Goal: Entertainment & Leisure: Consume media (video, audio)

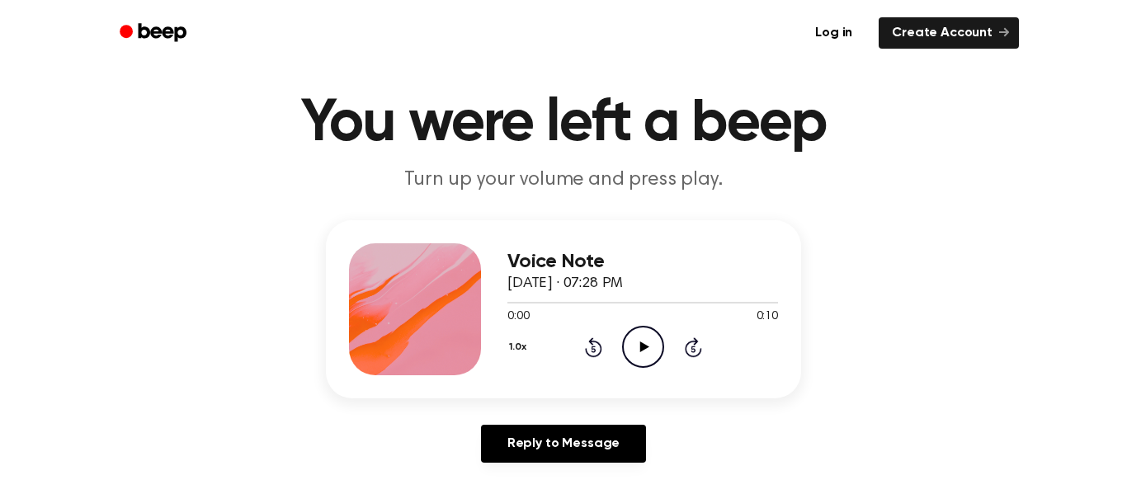
scroll to position [90, 0]
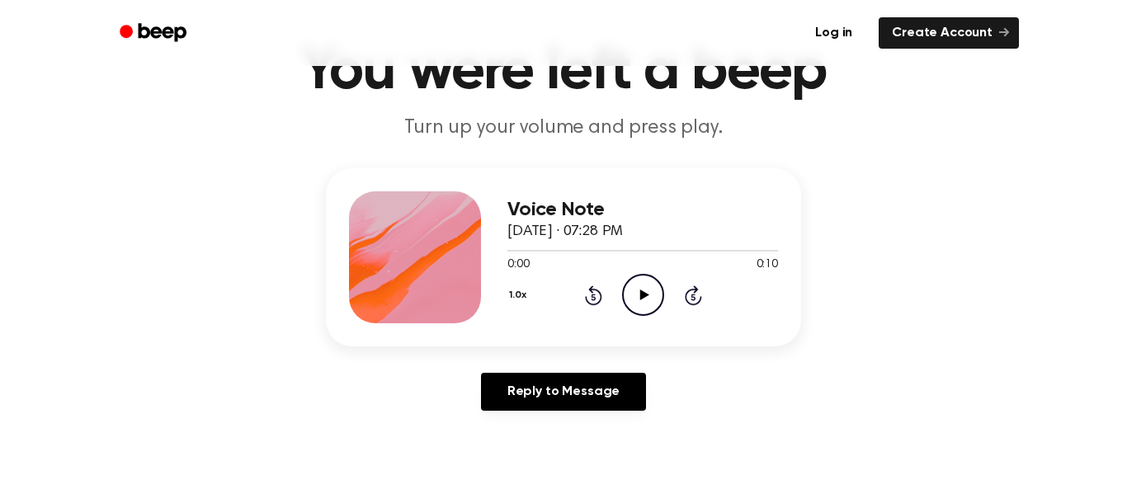
click at [651, 304] on icon "Play Audio" at bounding box center [643, 295] width 42 height 42
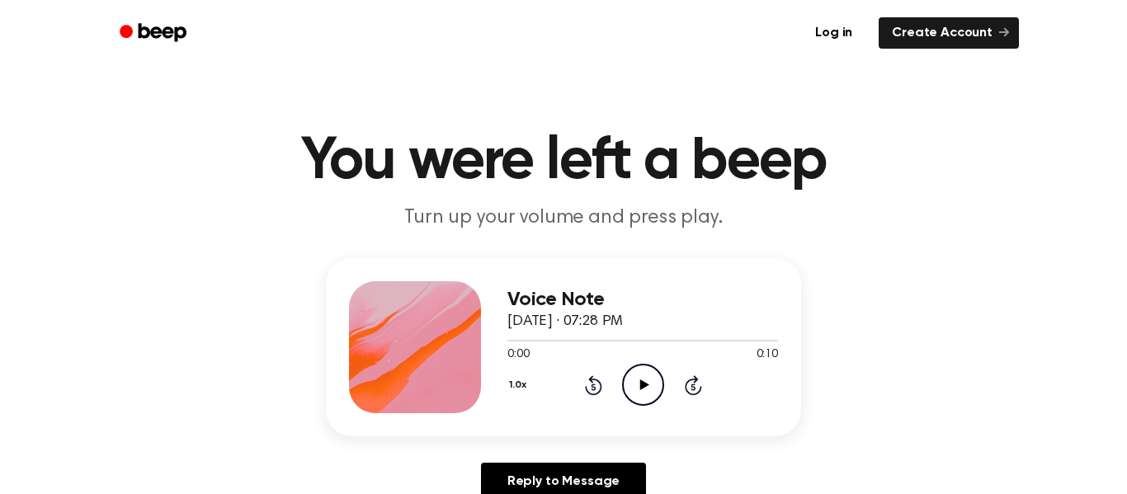
click at [661, 387] on icon "Play Audio" at bounding box center [643, 385] width 42 height 42
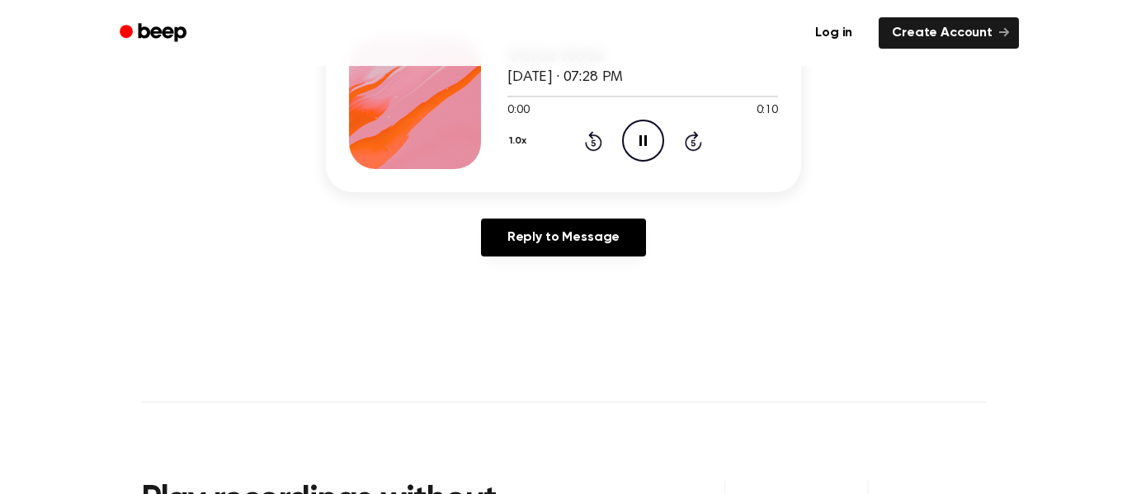
scroll to position [245, 0]
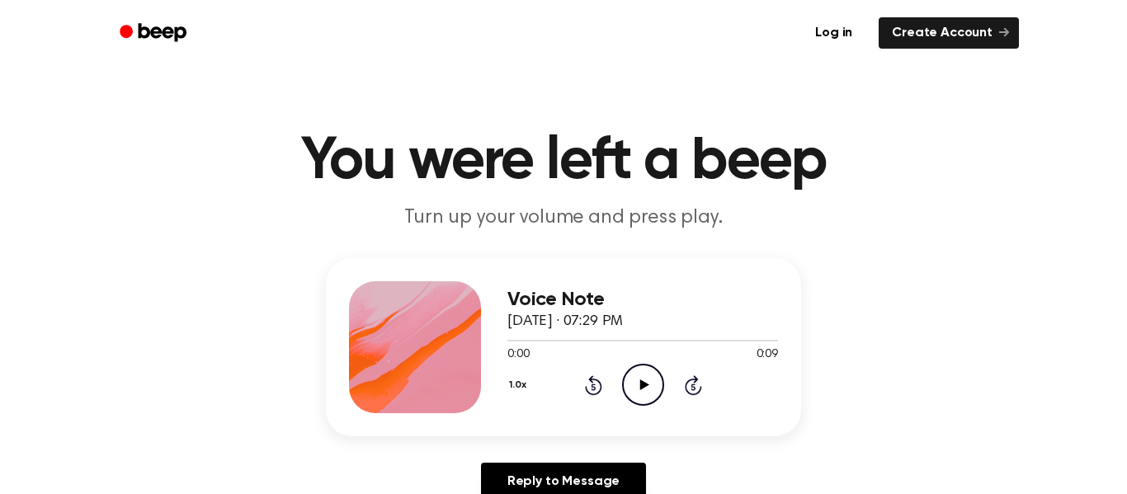
click at [638, 367] on icon "Play Audio" at bounding box center [643, 385] width 42 height 42
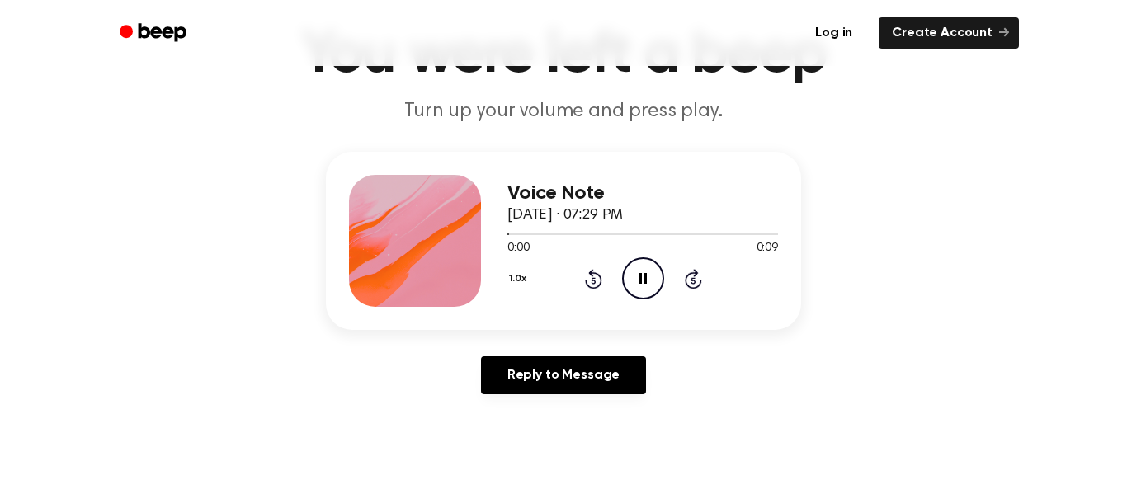
scroll to position [120, 0]
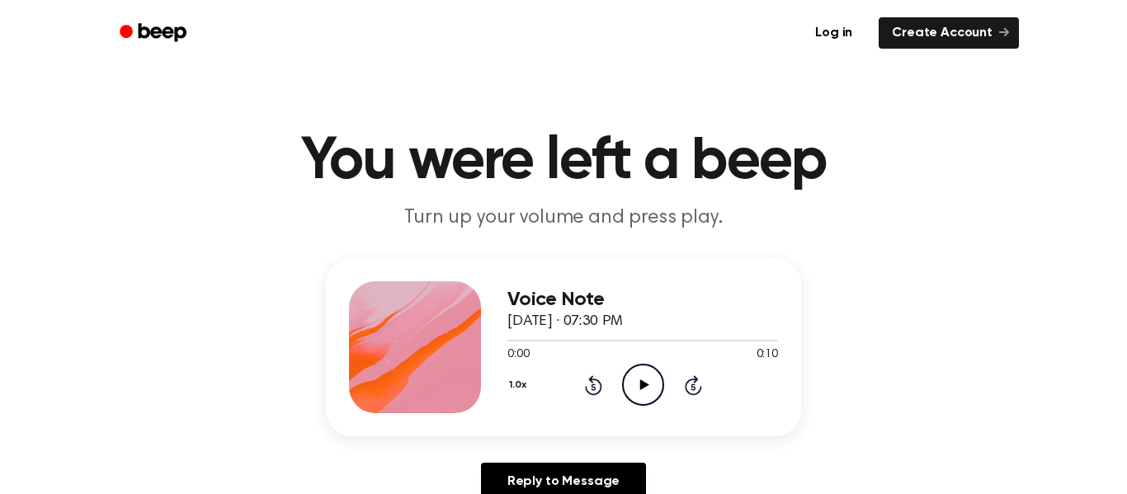
click at [638, 402] on icon "Play Audio" at bounding box center [643, 385] width 42 height 42
click at [637, 392] on icon "Play Audio" at bounding box center [643, 385] width 42 height 42
click at [641, 385] on icon at bounding box center [643, 384] width 9 height 11
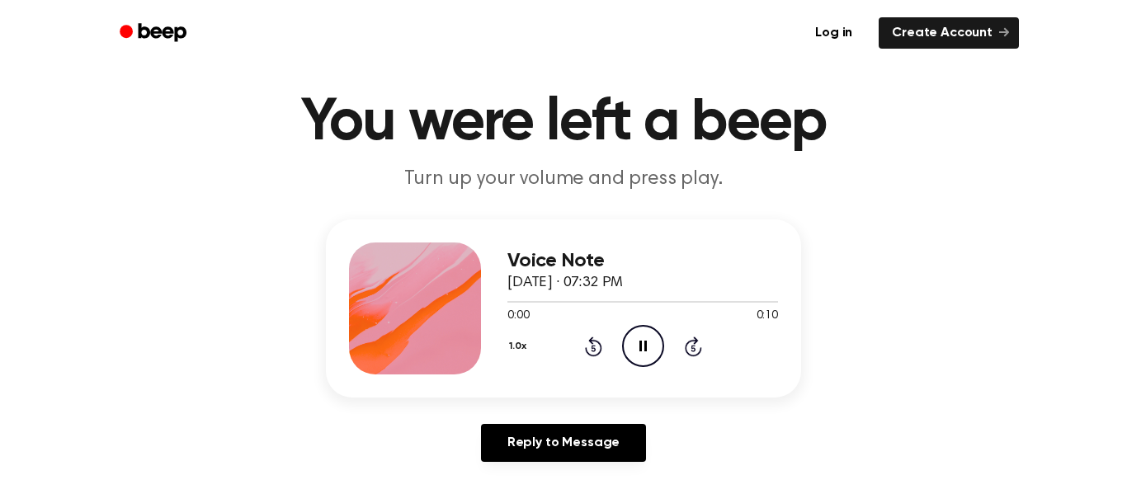
scroll to position [133, 0]
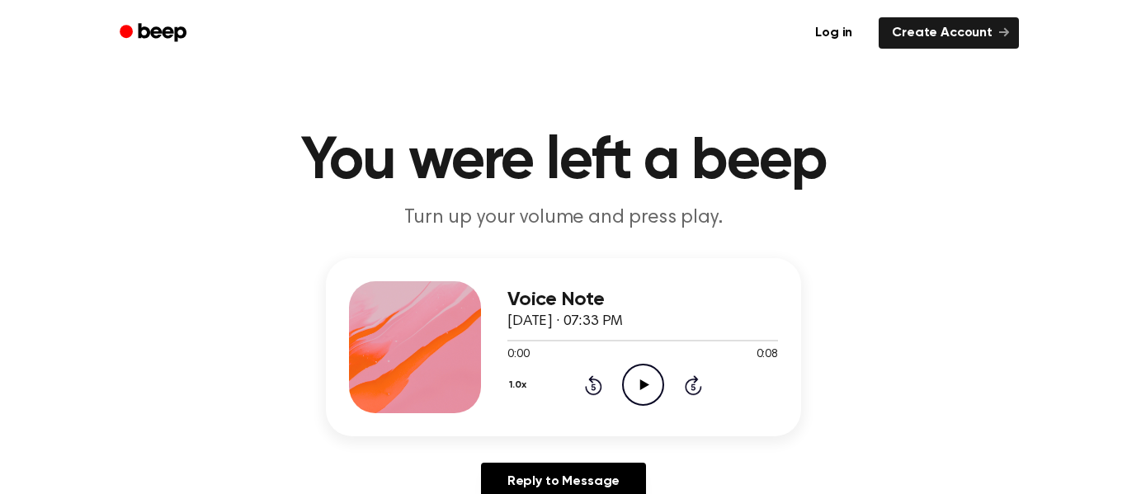
click at [634, 400] on icon "Play Audio" at bounding box center [643, 385] width 42 height 42
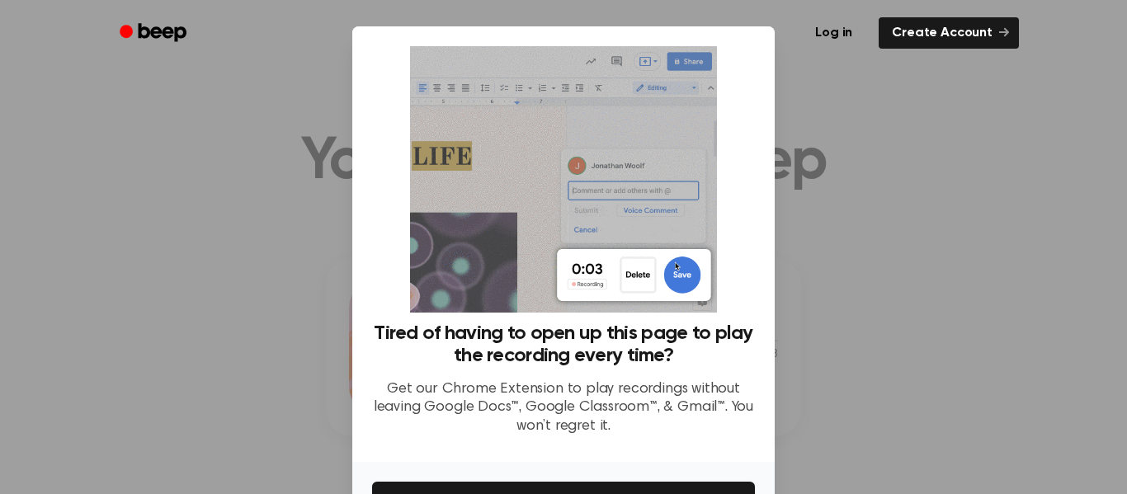
click at [718, 68] on div "Tired of having to open up this page to play the recording every time? Get our …" at bounding box center [563, 247] width 383 height 403
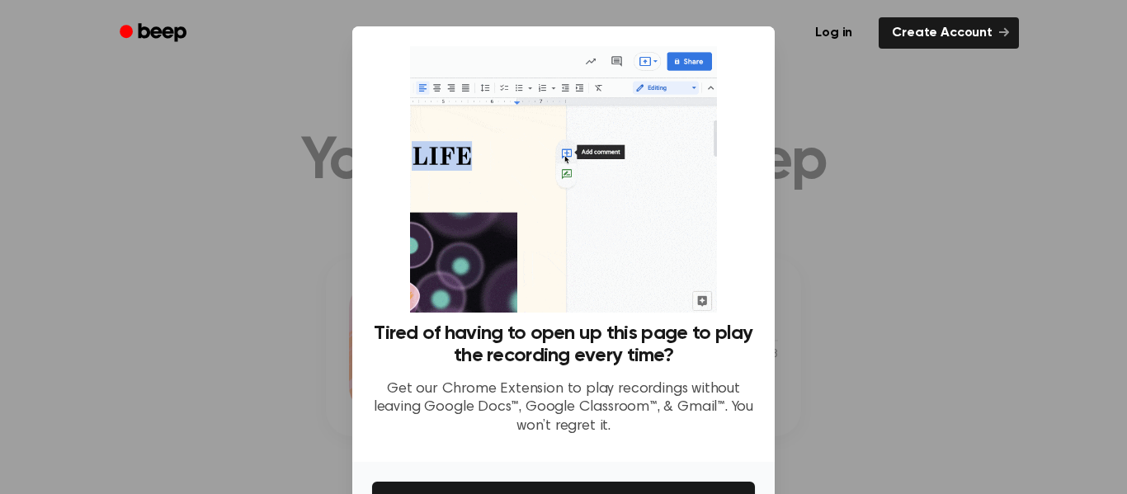
click at [694, 63] on div "Log in Create Account" at bounding box center [563, 33] width 911 height 66
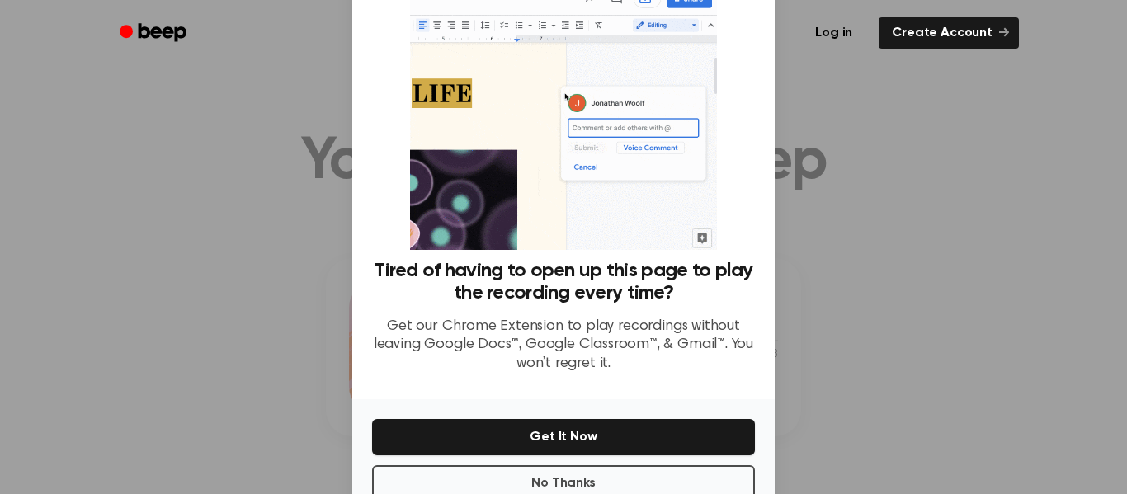
scroll to position [106, 0]
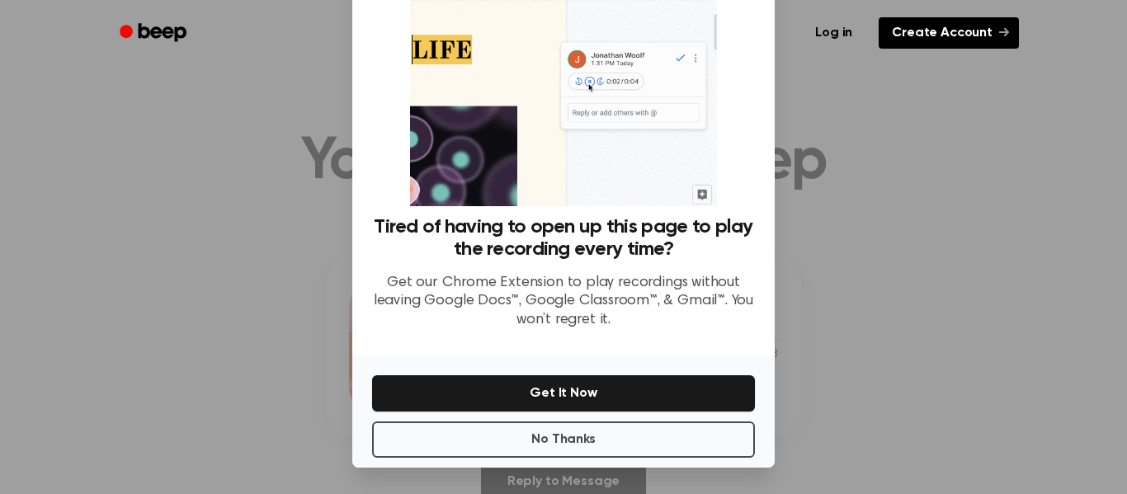
click at [953, 46] on link "Create Account" at bounding box center [948, 32] width 140 height 31
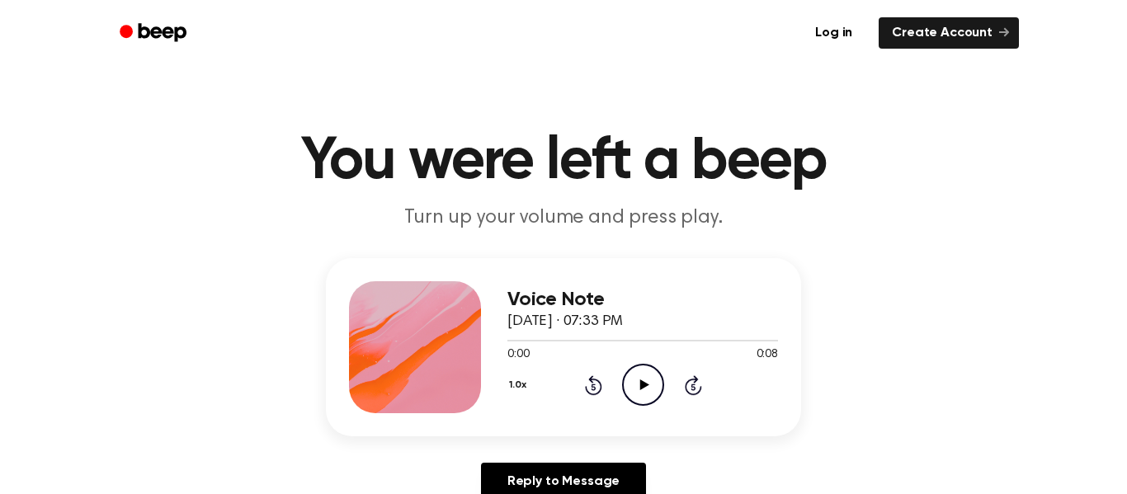
click at [648, 388] on icon "Play Audio" at bounding box center [643, 385] width 42 height 42
click at [647, 383] on icon "Play Audio" at bounding box center [643, 385] width 42 height 42
click at [660, 381] on icon "Play Audio" at bounding box center [643, 385] width 42 height 42
click at [632, 397] on icon "Play Audio" at bounding box center [643, 385] width 42 height 42
click at [673, 406] on div "1.0x Rewind 5 seconds Play Audio Skip 5 seconds" at bounding box center [642, 385] width 271 height 42
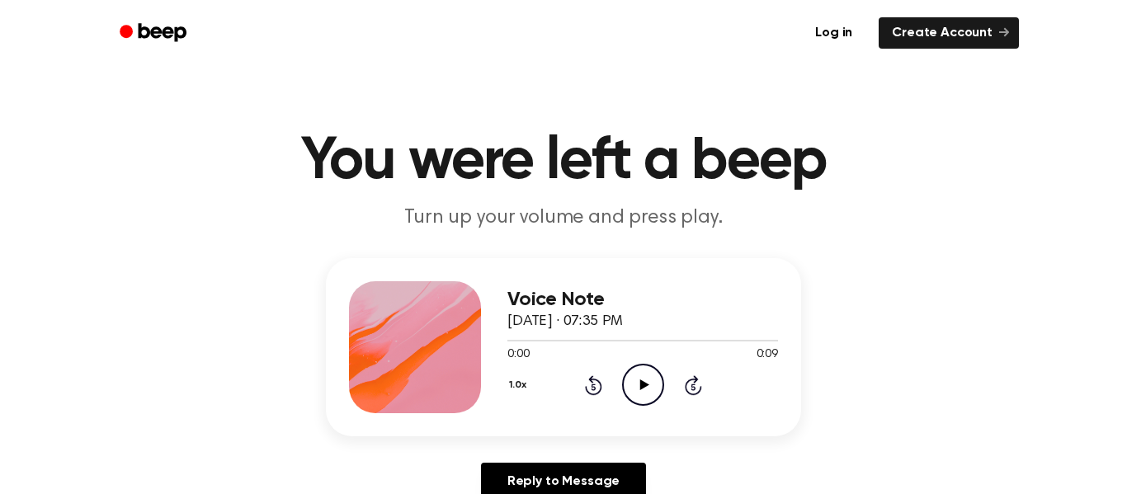
click at [656, 400] on circle at bounding box center [643, 385] width 40 height 40
click at [642, 403] on icon "Play Audio" at bounding box center [643, 385] width 42 height 42
click at [673, 403] on div "1.0x Rewind 5 seconds Play Audio Skip 5 seconds" at bounding box center [642, 385] width 271 height 42
click at [655, 396] on icon "Play Audio" at bounding box center [643, 385] width 42 height 42
